Goal: Task Accomplishment & Management: Manage account settings

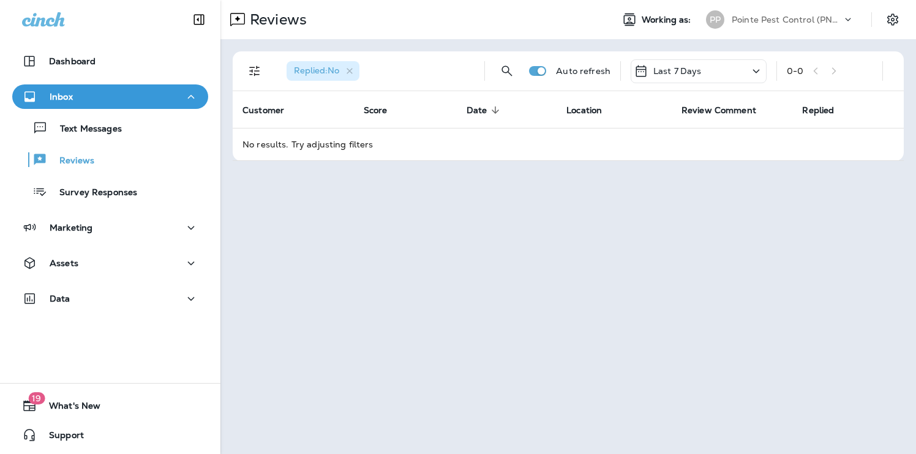
click at [809, 15] on p "Pointe Pest Control (PNW)" at bounding box center [787, 20] width 110 height 10
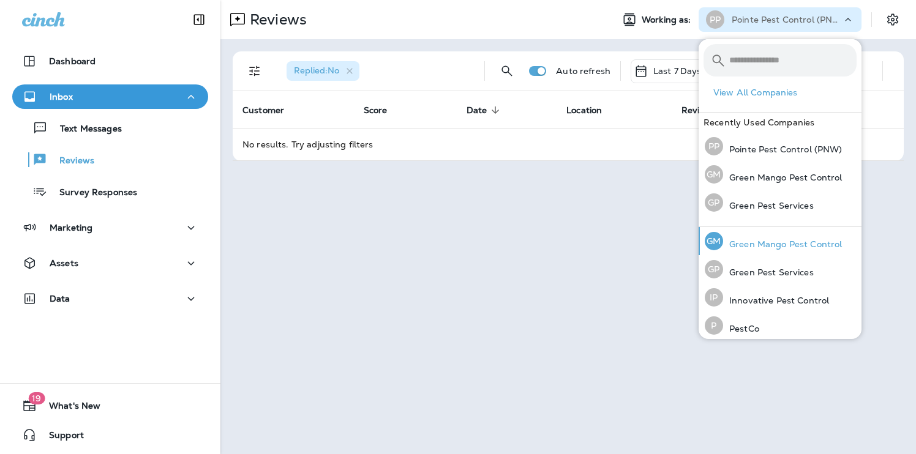
click at [794, 241] on p "Green Mango Pest Control" at bounding box center [782, 244] width 119 height 10
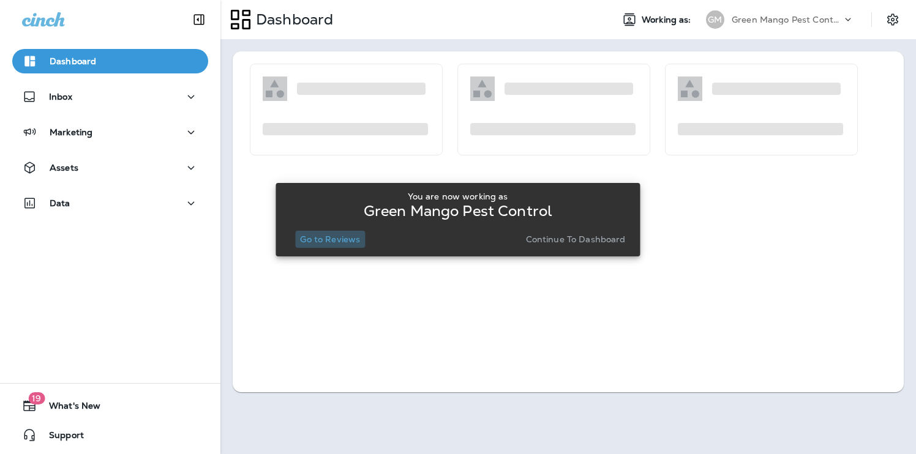
click at [329, 247] on button "Go to Reviews" at bounding box center [330, 239] width 70 height 17
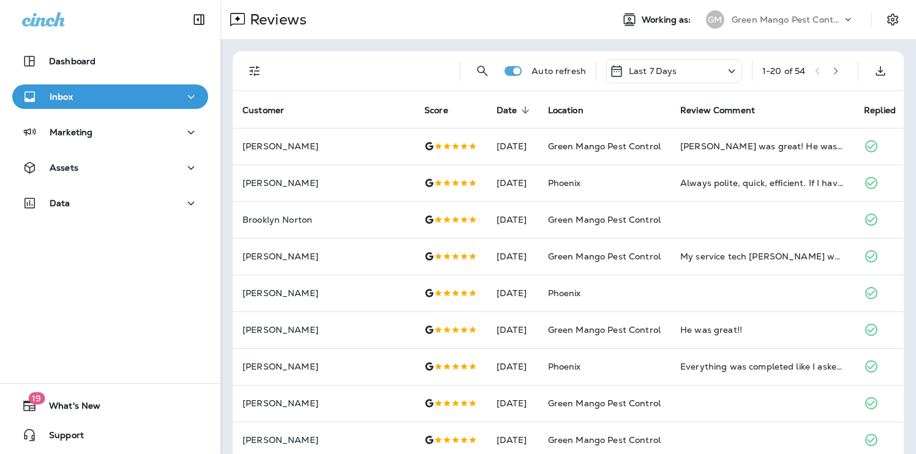
click at [250, 63] on button "Filters" at bounding box center [255, 71] width 24 height 24
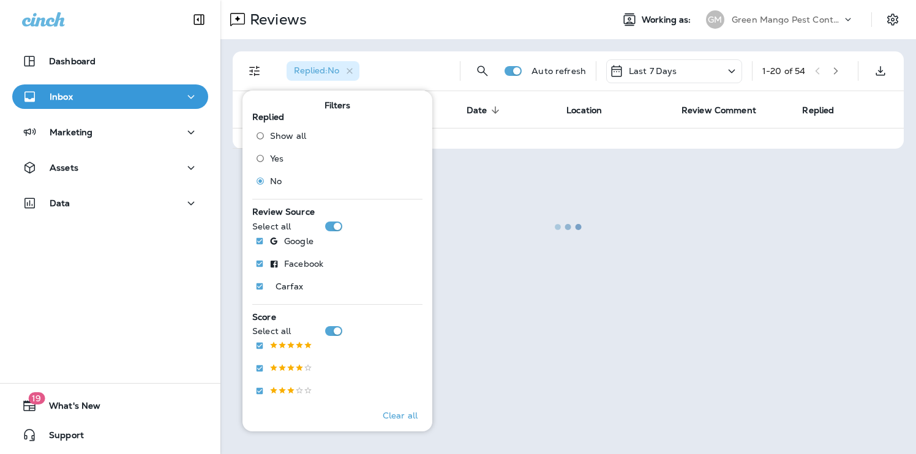
click at [424, 34] on div "Reviews Working as: [PERSON_NAME] Mango Pest Control" at bounding box center [568, 19] width 696 height 39
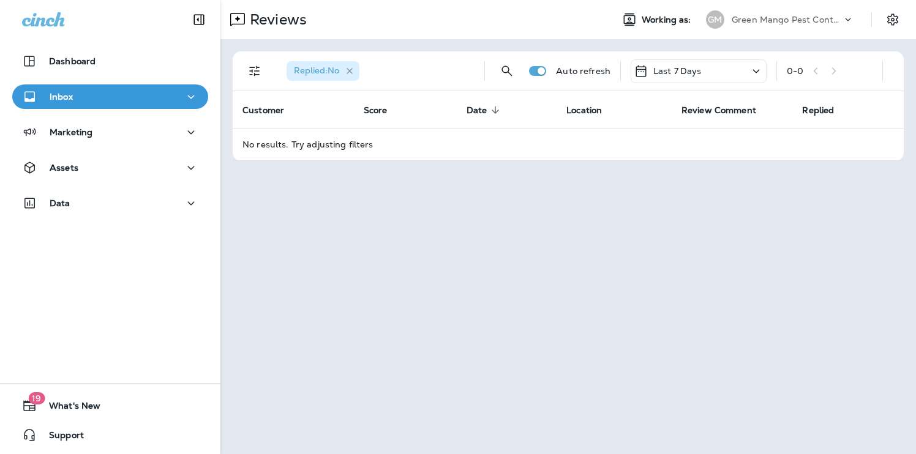
click at [351, 75] on icon "button" at bounding box center [350, 71] width 10 height 10
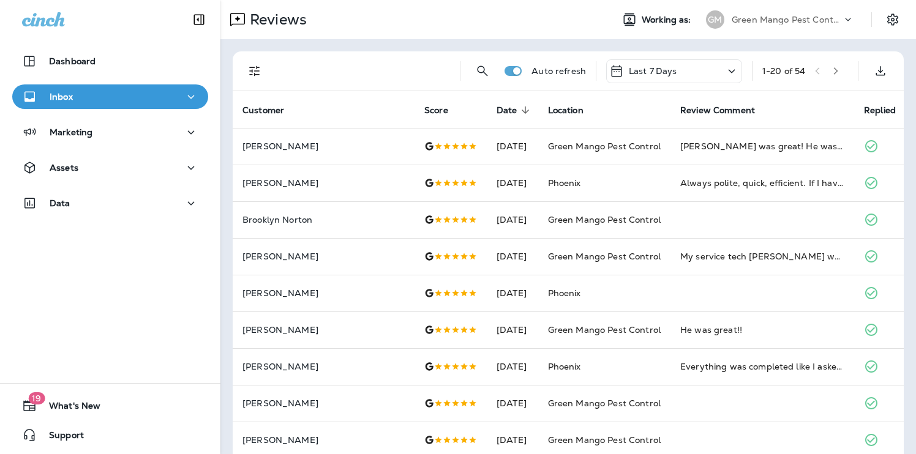
click at [784, 27] on div "Green Mango Pest Control" at bounding box center [787, 19] width 110 height 18
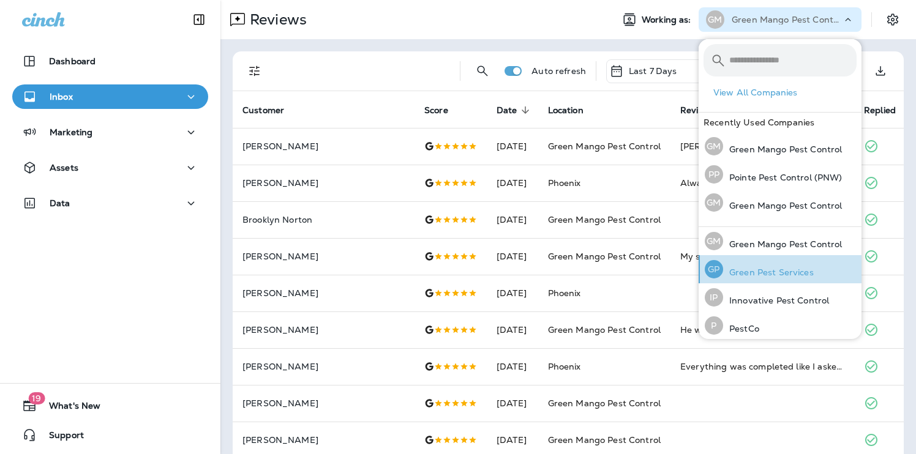
click at [767, 274] on p "Green Pest Services" at bounding box center [768, 273] width 91 height 10
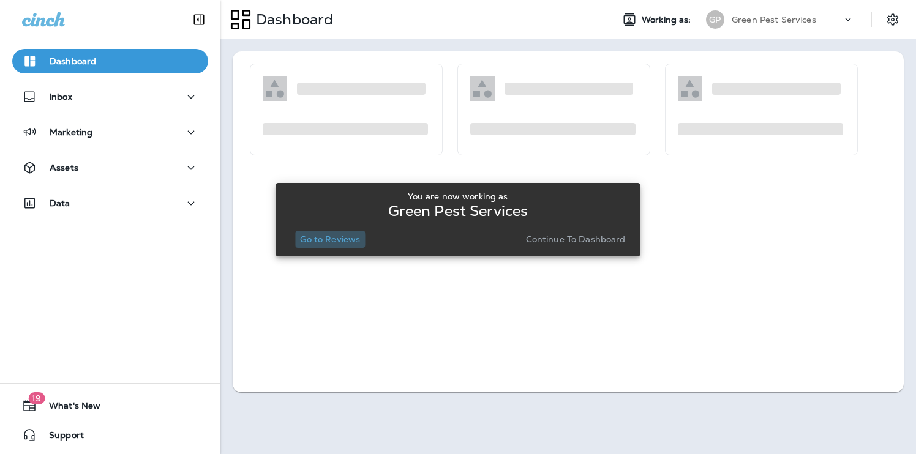
click at [330, 240] on p "Go to Reviews" at bounding box center [330, 240] width 60 height 10
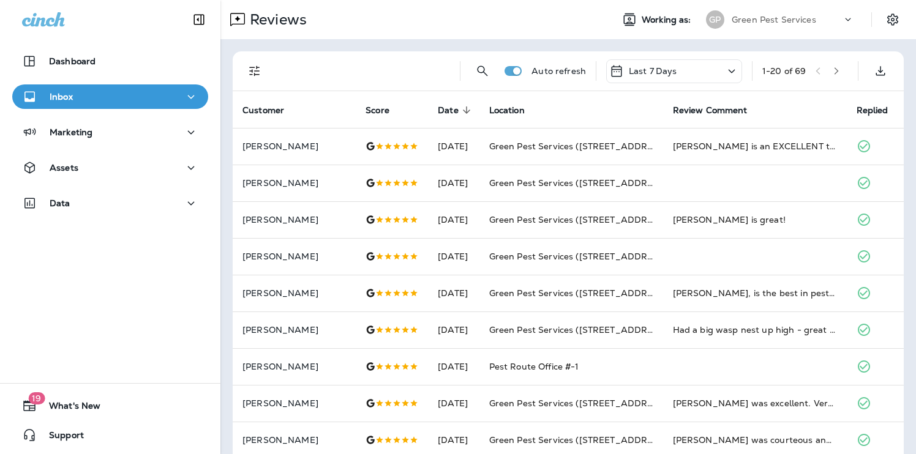
click at [787, 22] on p "Green Pest Services" at bounding box center [774, 20] width 85 height 10
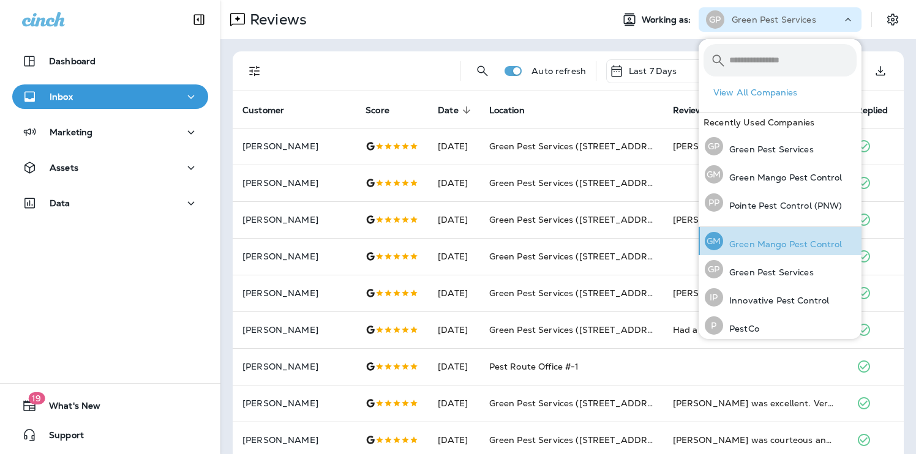
click at [760, 248] on p "Green Mango Pest Control" at bounding box center [782, 244] width 119 height 10
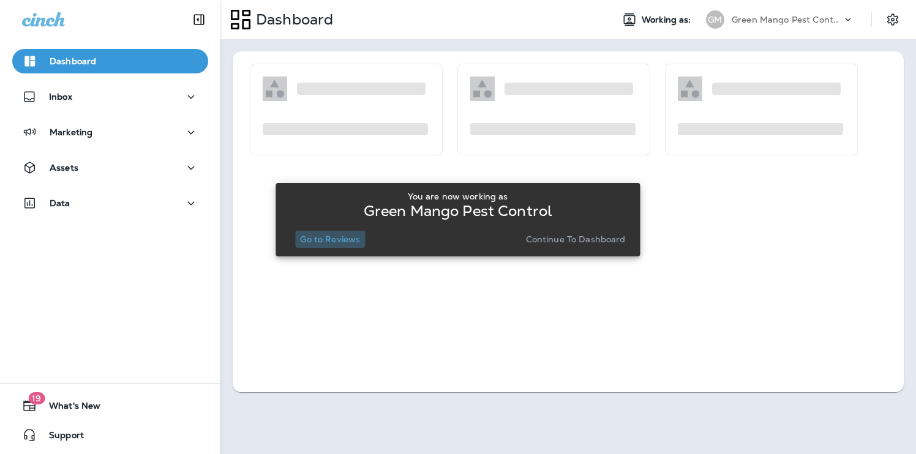
click at [324, 243] on p "Go to Reviews" at bounding box center [330, 240] width 60 height 10
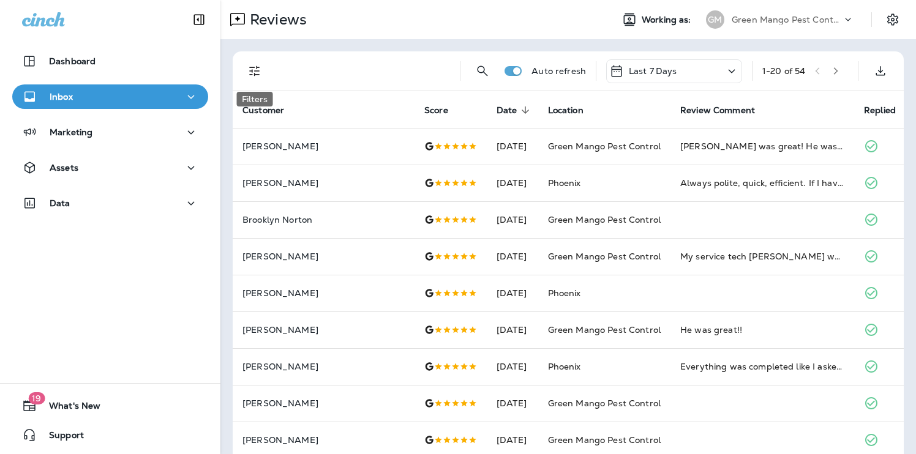
click at [252, 75] on icon "Filters" at bounding box center [254, 71] width 15 height 15
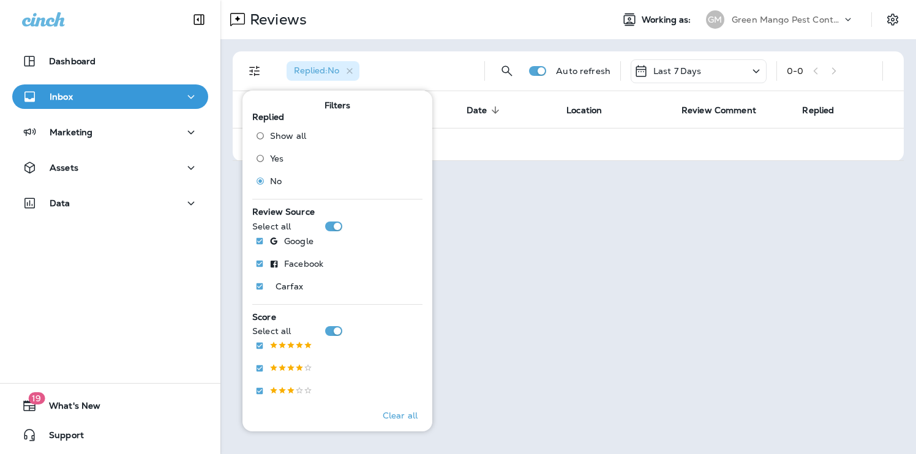
click at [459, 27] on div "Reviews" at bounding box center [411, 19] width 382 height 24
